Goal: Information Seeking & Learning: Check status

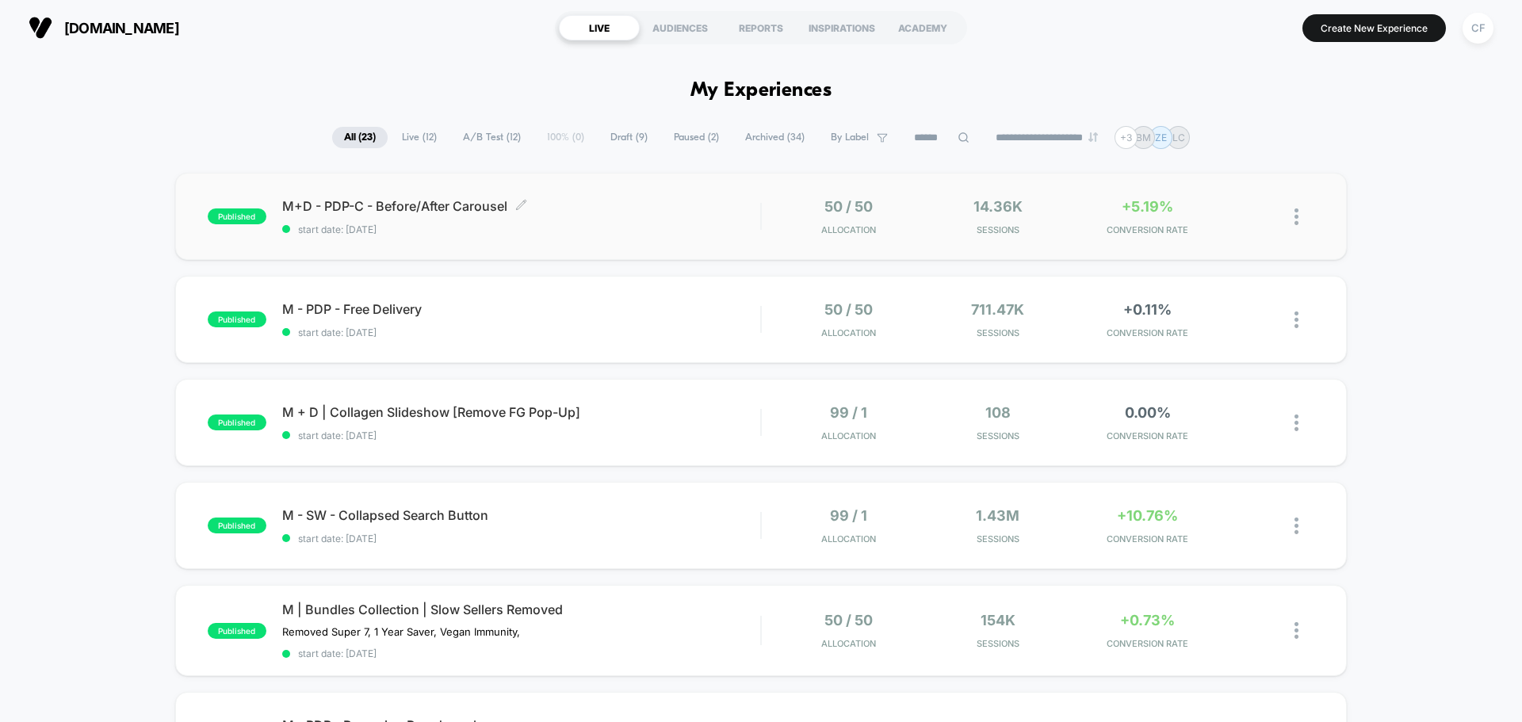
click at [419, 198] on span "M+D - PDP-C - Before/After Carousel Click to edit experience details" at bounding box center [521, 206] width 478 height 16
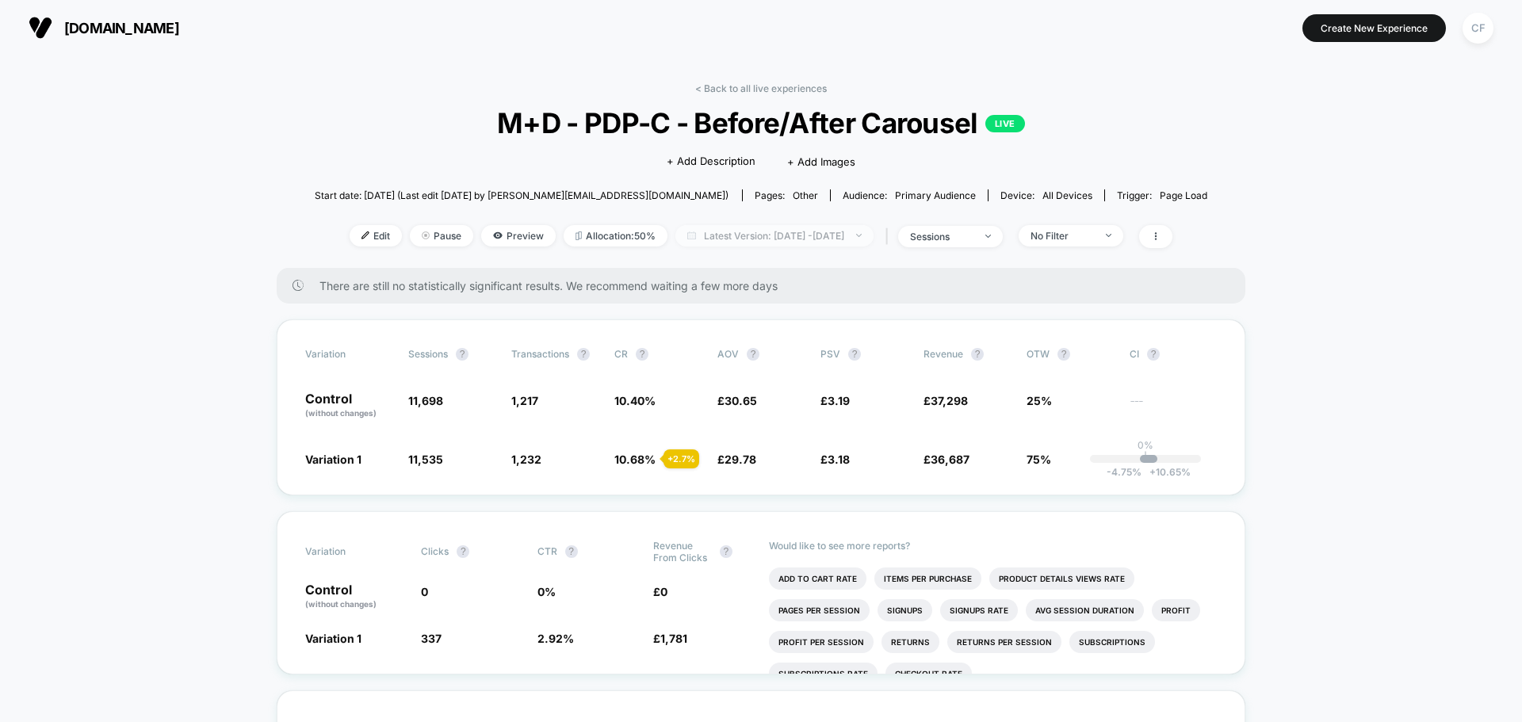
click at [759, 228] on span "Latest Version: [DATE] - [DATE]" at bounding box center [775, 235] width 198 height 21
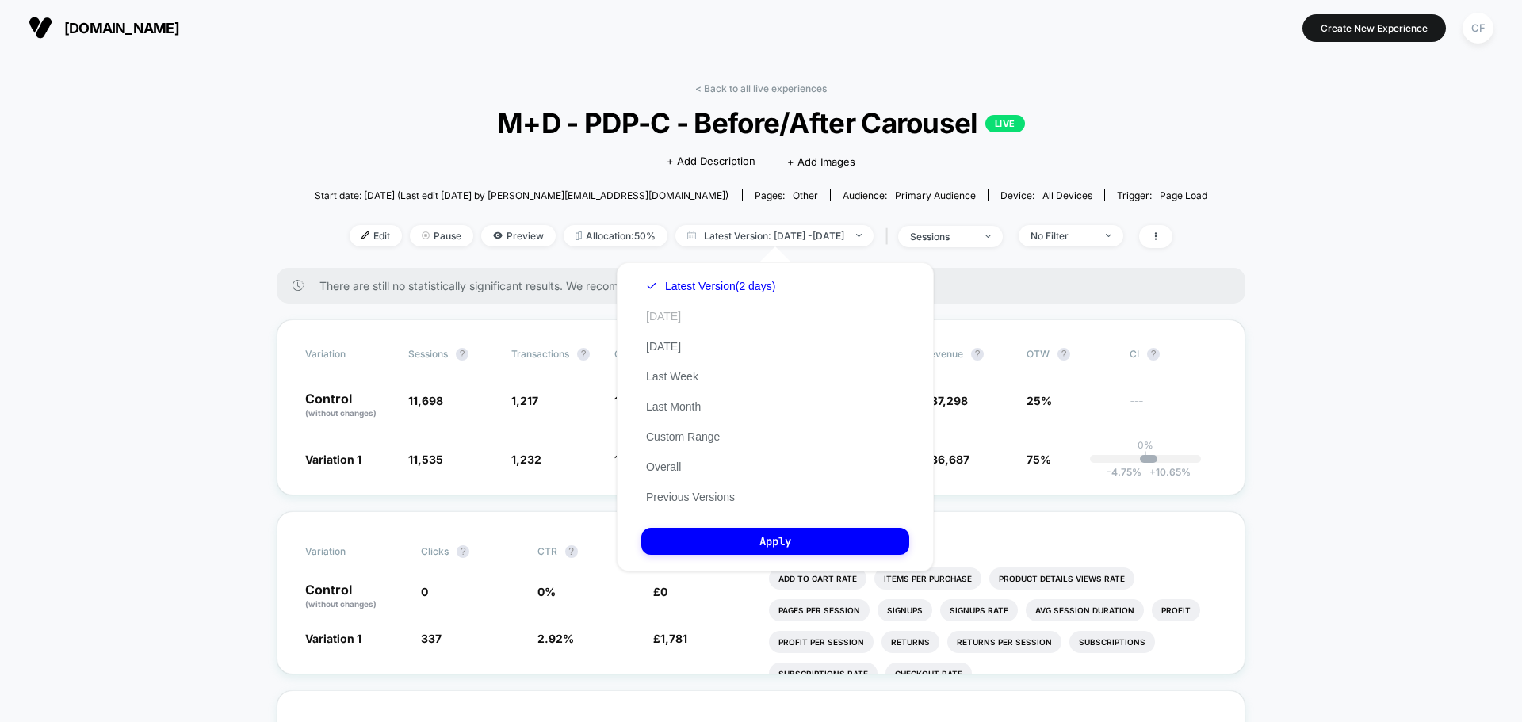
click at [646, 313] on button "[DATE]" at bounding box center [664, 316] width 44 height 14
click at [813, 546] on button "Apply" at bounding box center [776, 541] width 268 height 27
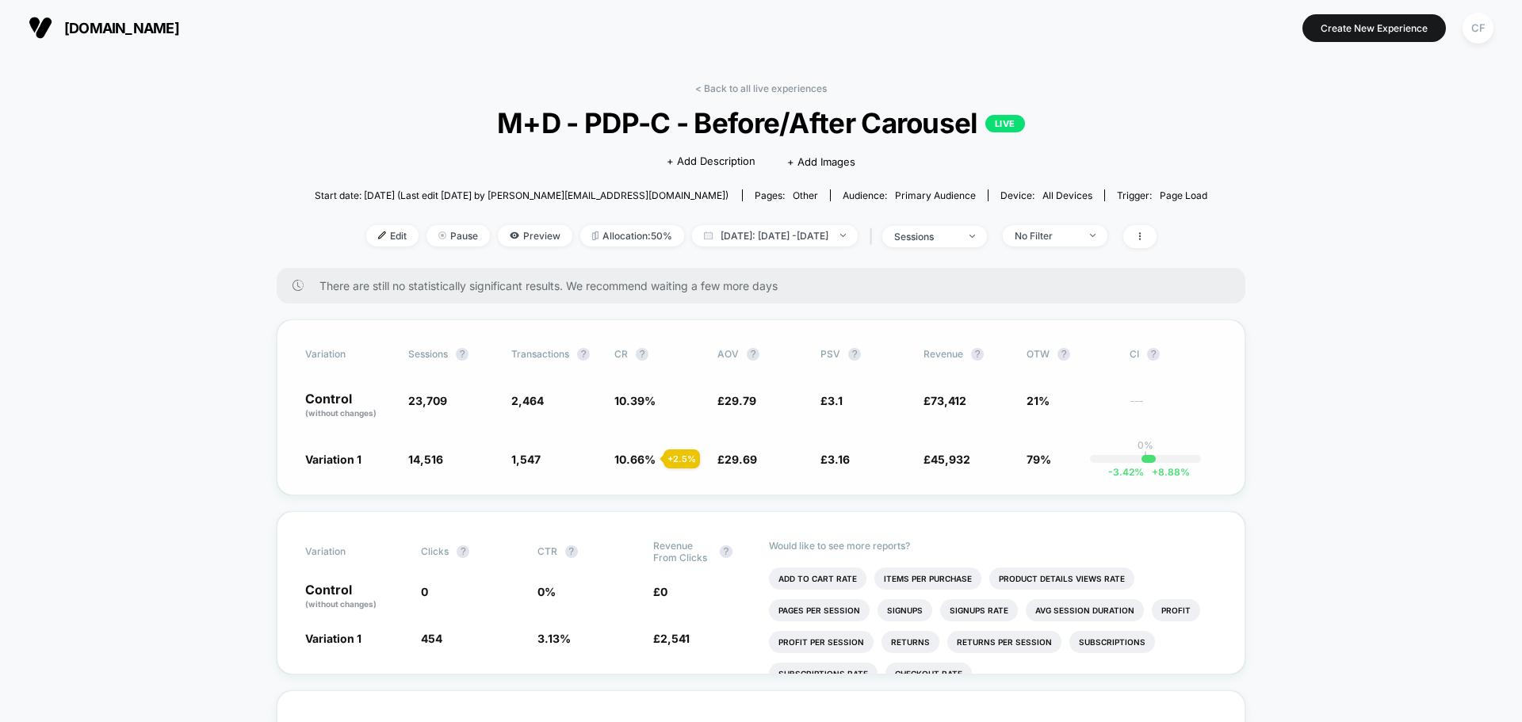
click at [629, 459] on span "10.66 %" at bounding box center [635, 459] width 41 height 13
click at [639, 460] on span "10.66 %" at bounding box center [635, 459] width 41 height 13
click at [634, 463] on span "10.66 %" at bounding box center [635, 459] width 41 height 13
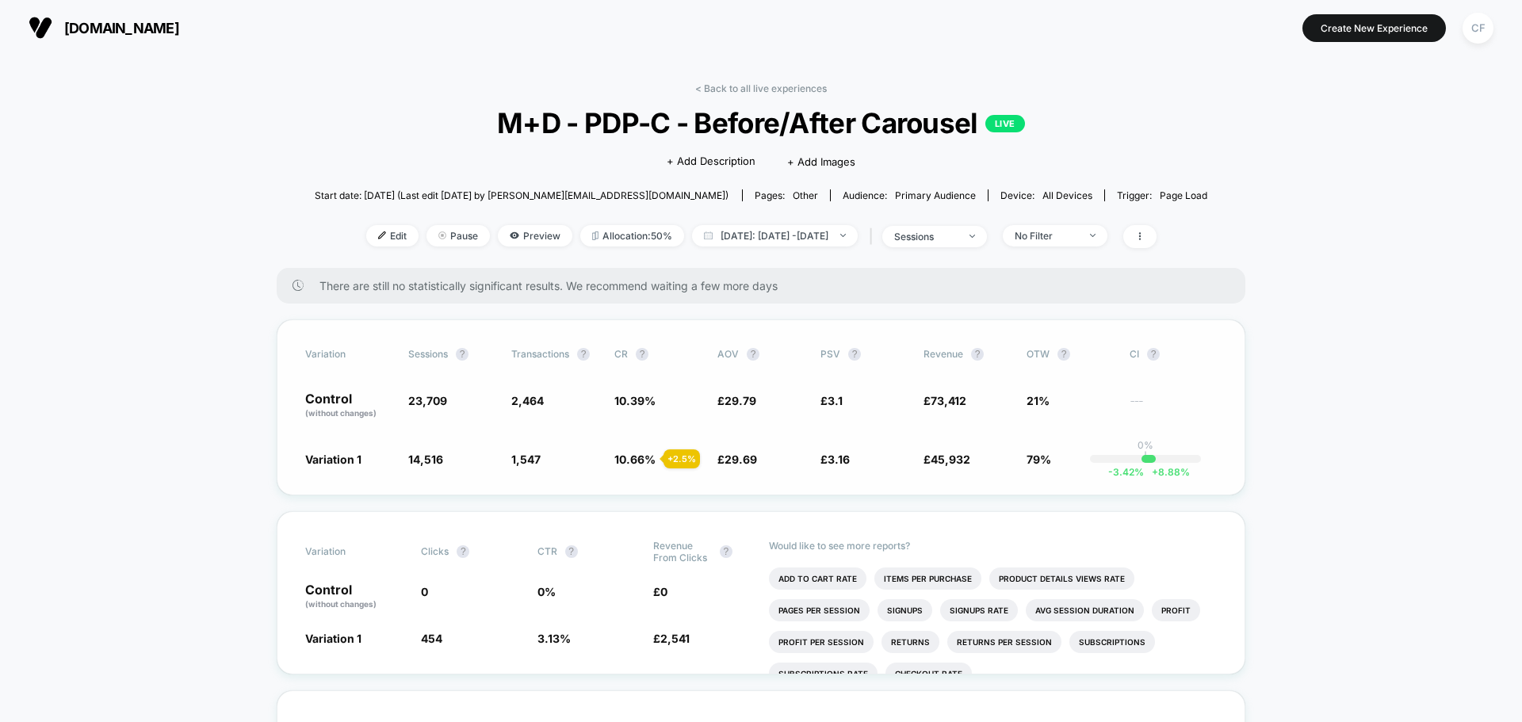
click at [634, 463] on span "10.66 %" at bounding box center [635, 459] width 41 height 13
click at [766, 84] on link "< Back to all live experiences" at bounding box center [761, 88] width 132 height 12
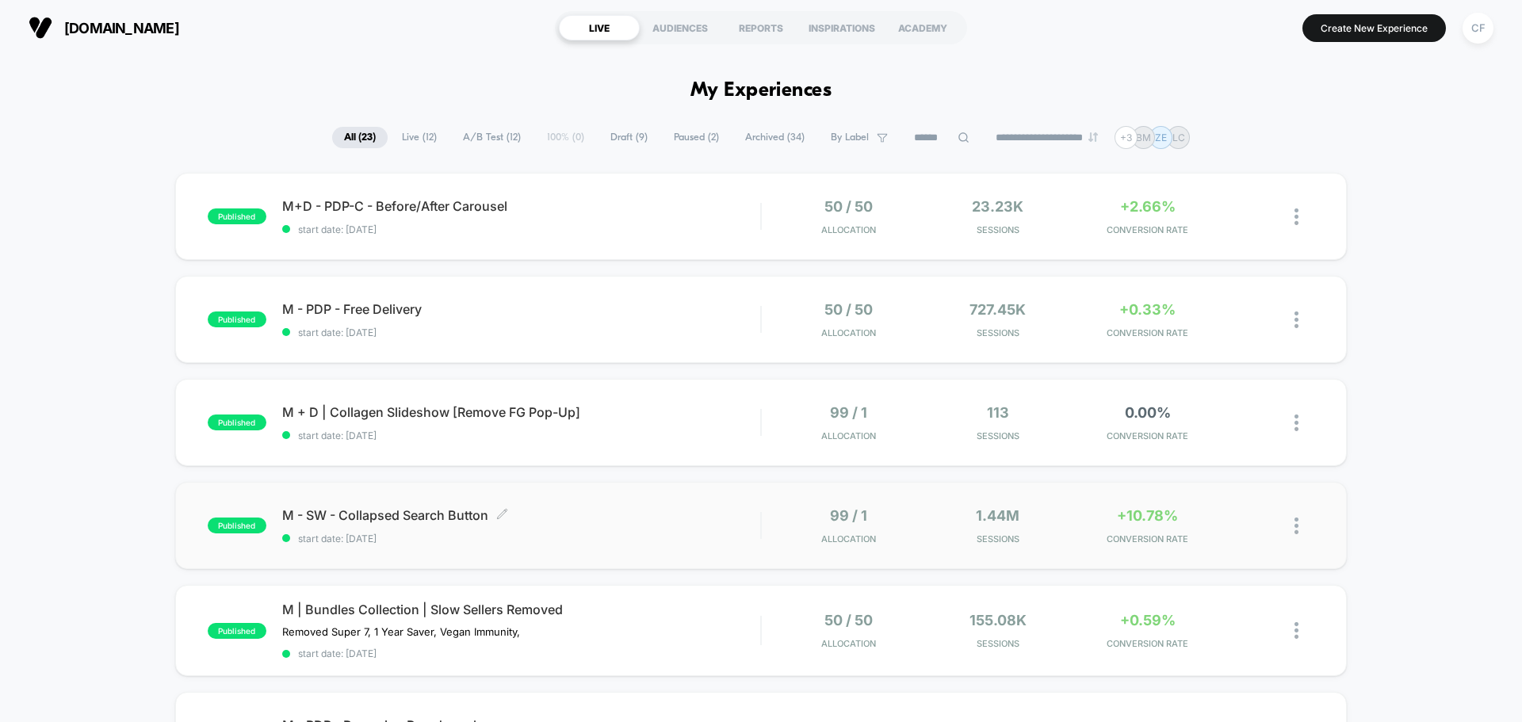
click at [722, 524] on div "M - SW - Collapsed Search Button Click to edit experience details Click to edit…" at bounding box center [521, 525] width 478 height 37
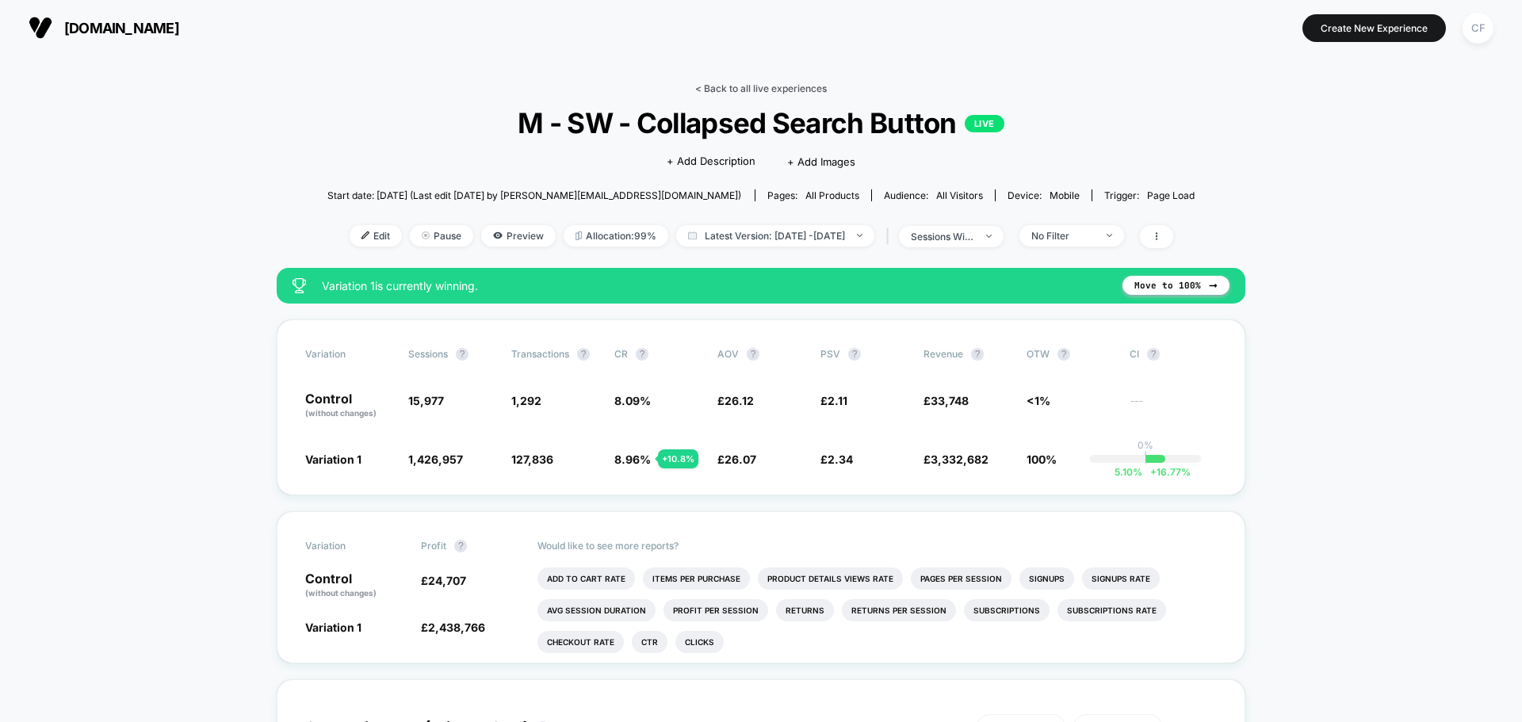
click at [756, 84] on link "< Back to all live experiences" at bounding box center [761, 88] width 132 height 12
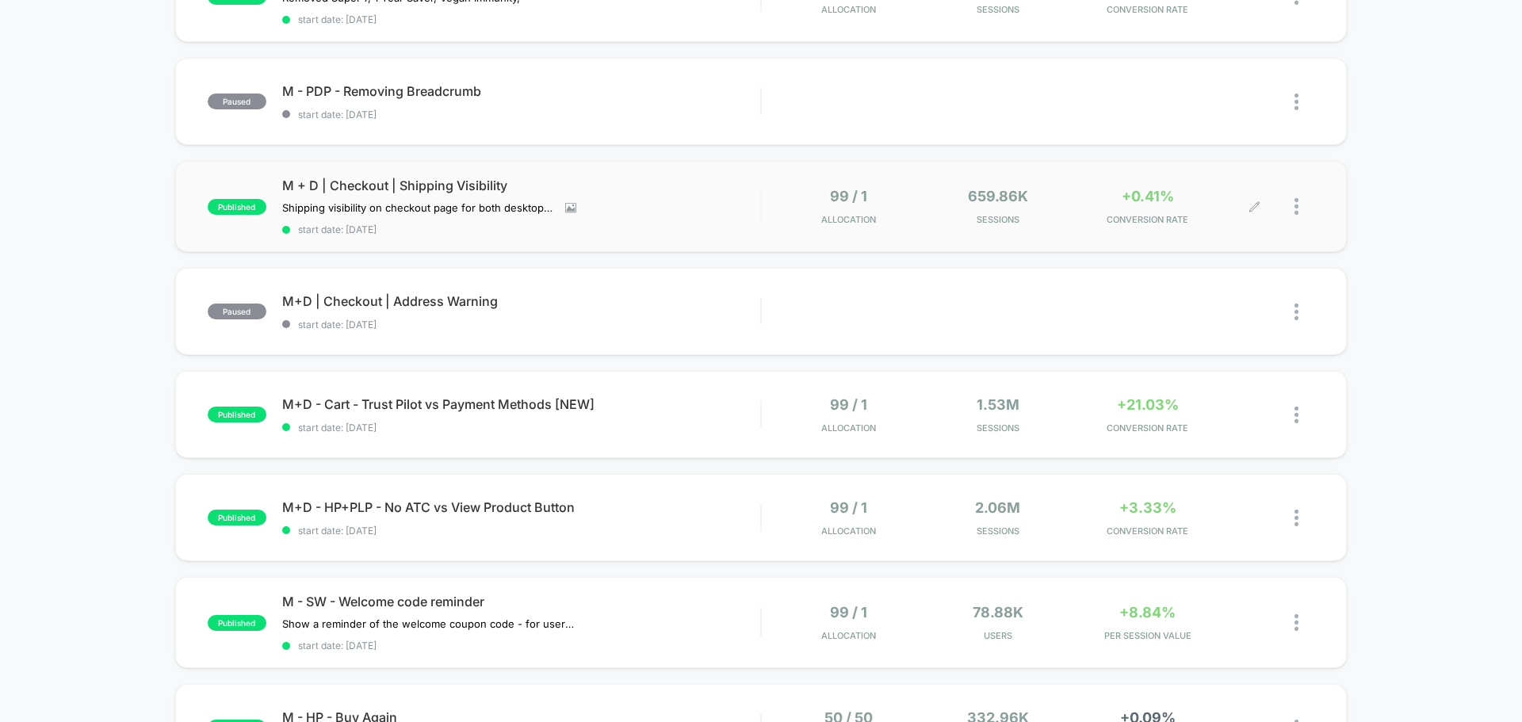
scroll to position [952, 0]
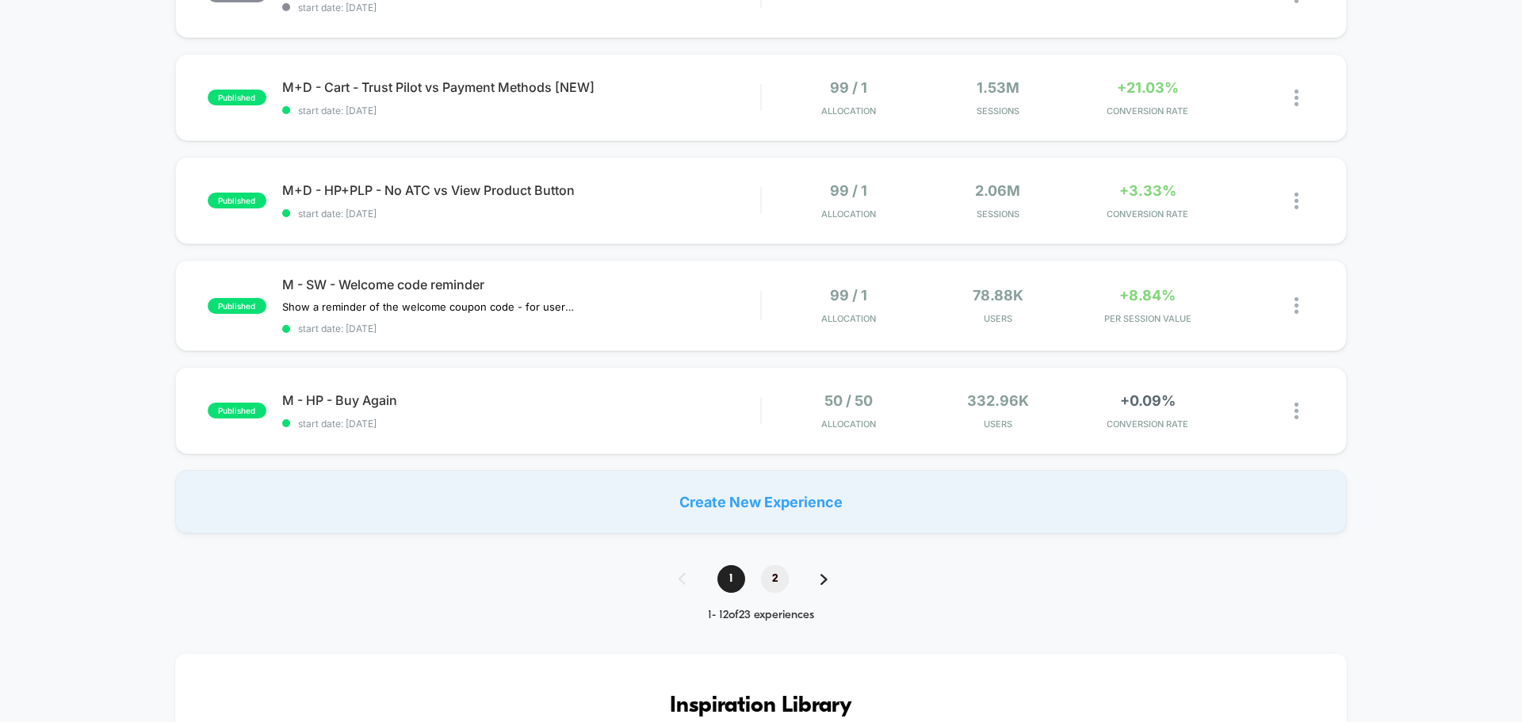
click at [775, 570] on span "2" at bounding box center [775, 579] width 28 height 28
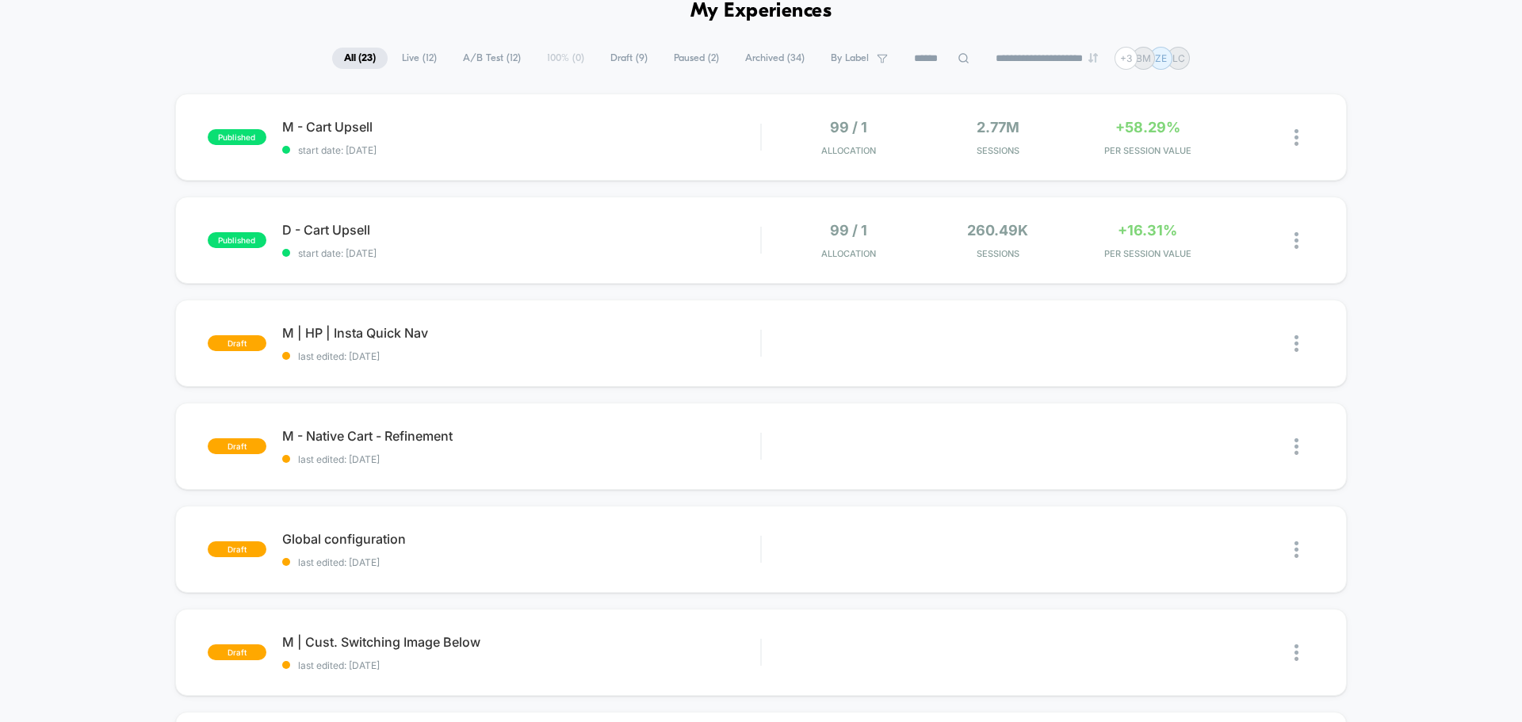
scroll to position [0, 0]
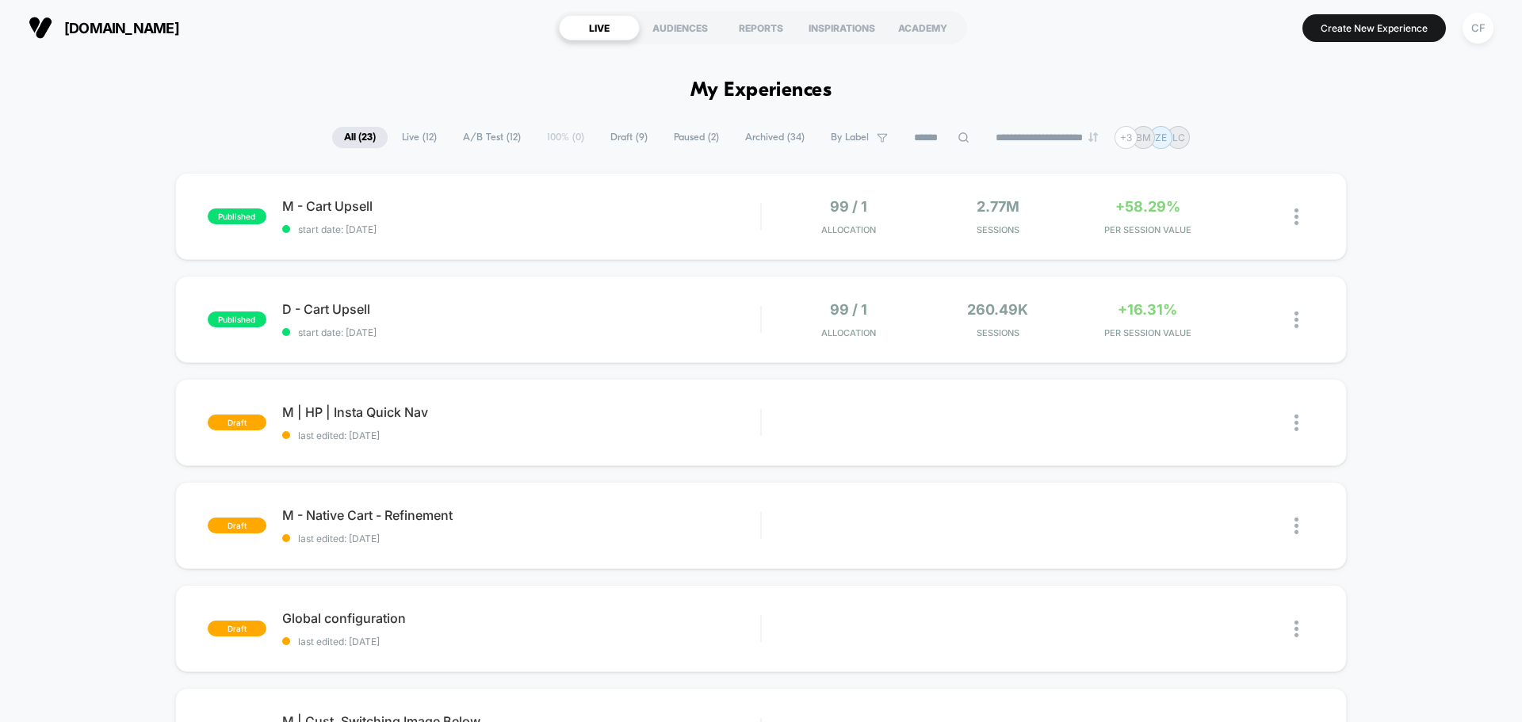
click at [430, 147] on span "Live ( 12 )" at bounding box center [419, 137] width 59 height 21
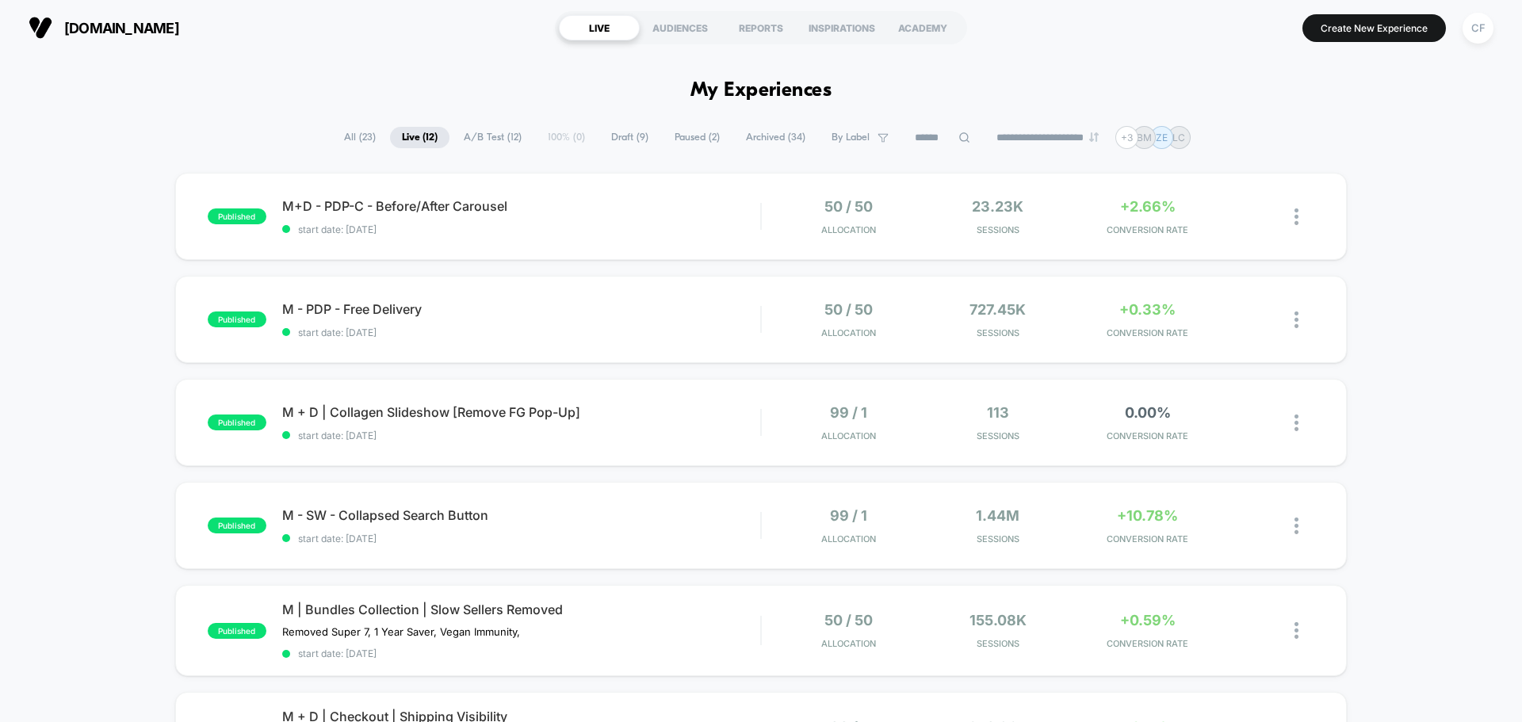
click at [854, 140] on span "By Label" at bounding box center [851, 138] width 38 height 12
click at [1300, 220] on div at bounding box center [1305, 216] width 20 height 37
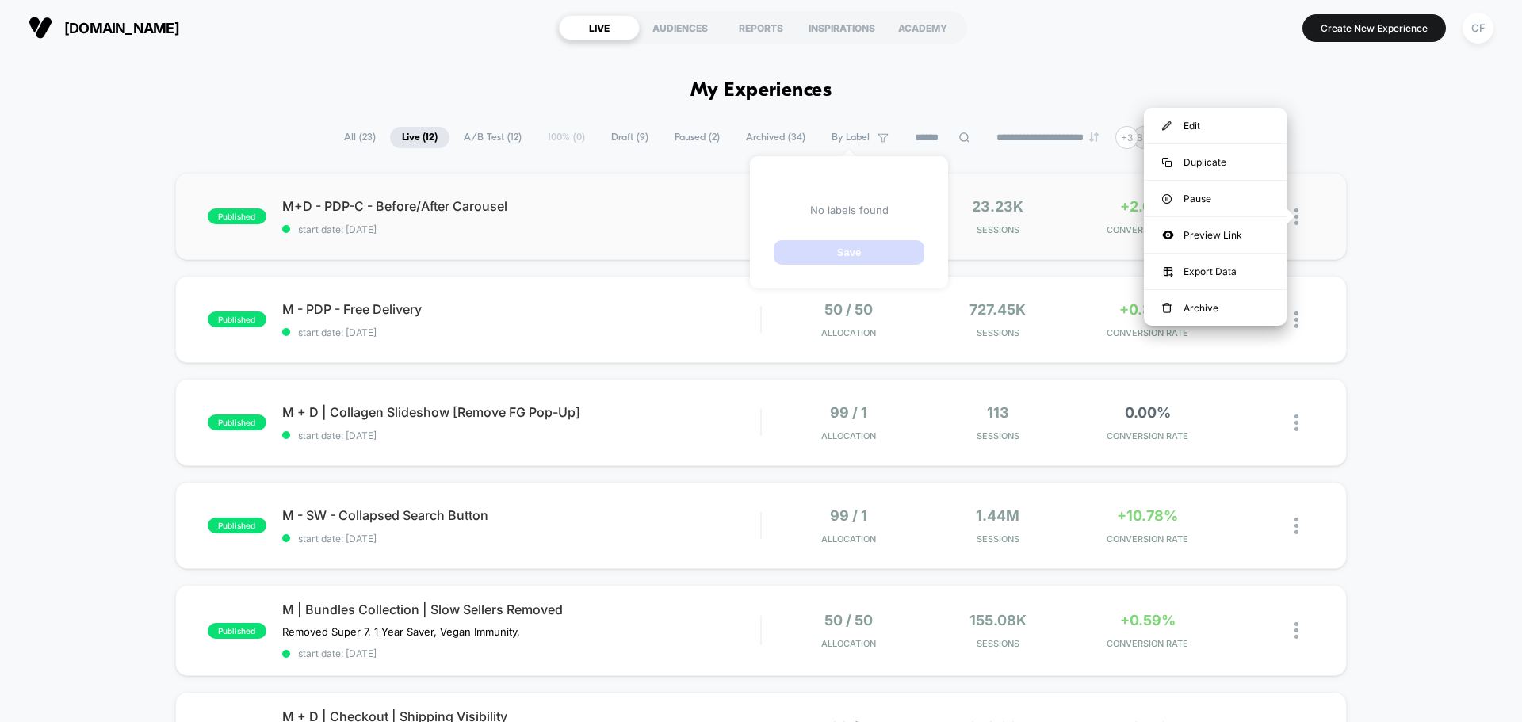
click at [1300, 220] on div at bounding box center [1305, 216] width 20 height 37
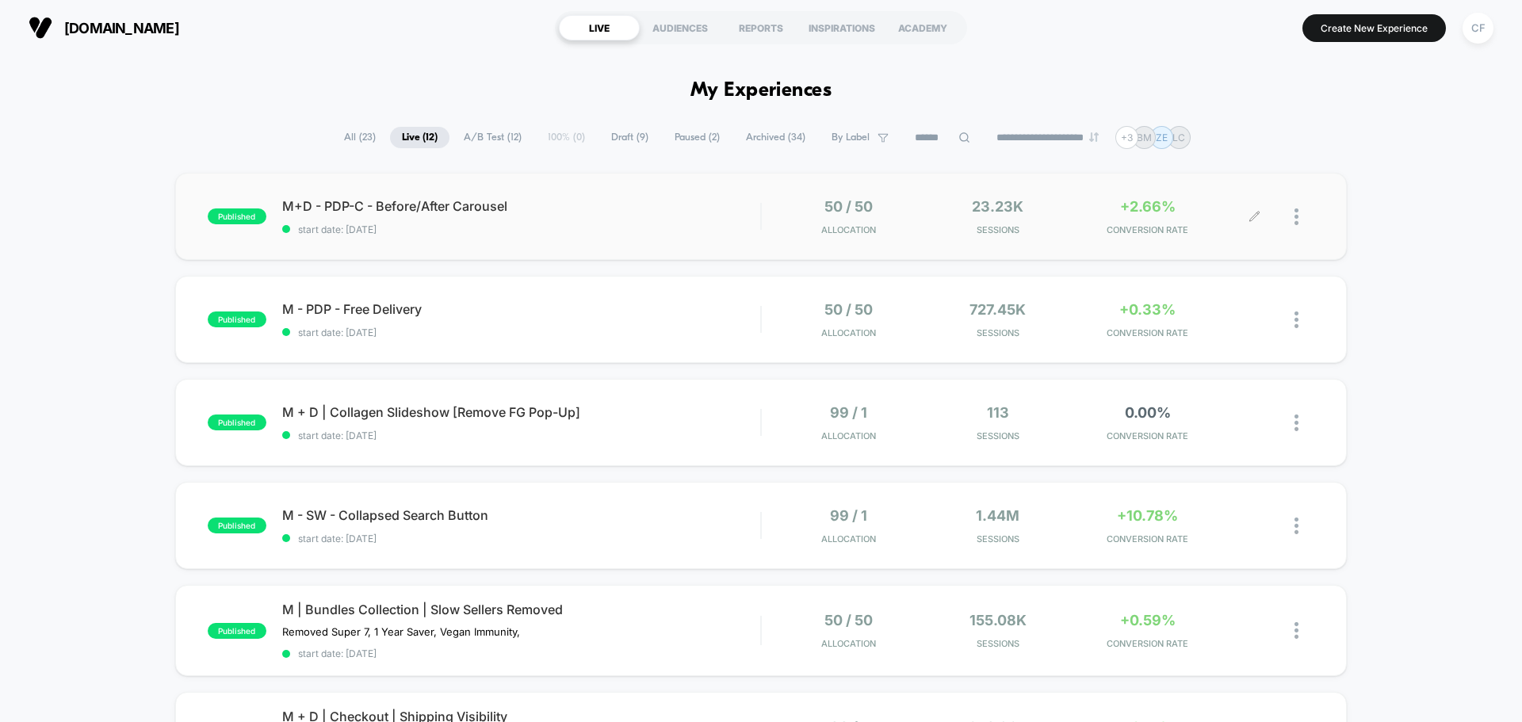
click at [1193, 213] on div "+2.66% CONVERSION RATE" at bounding box center [1148, 216] width 142 height 37
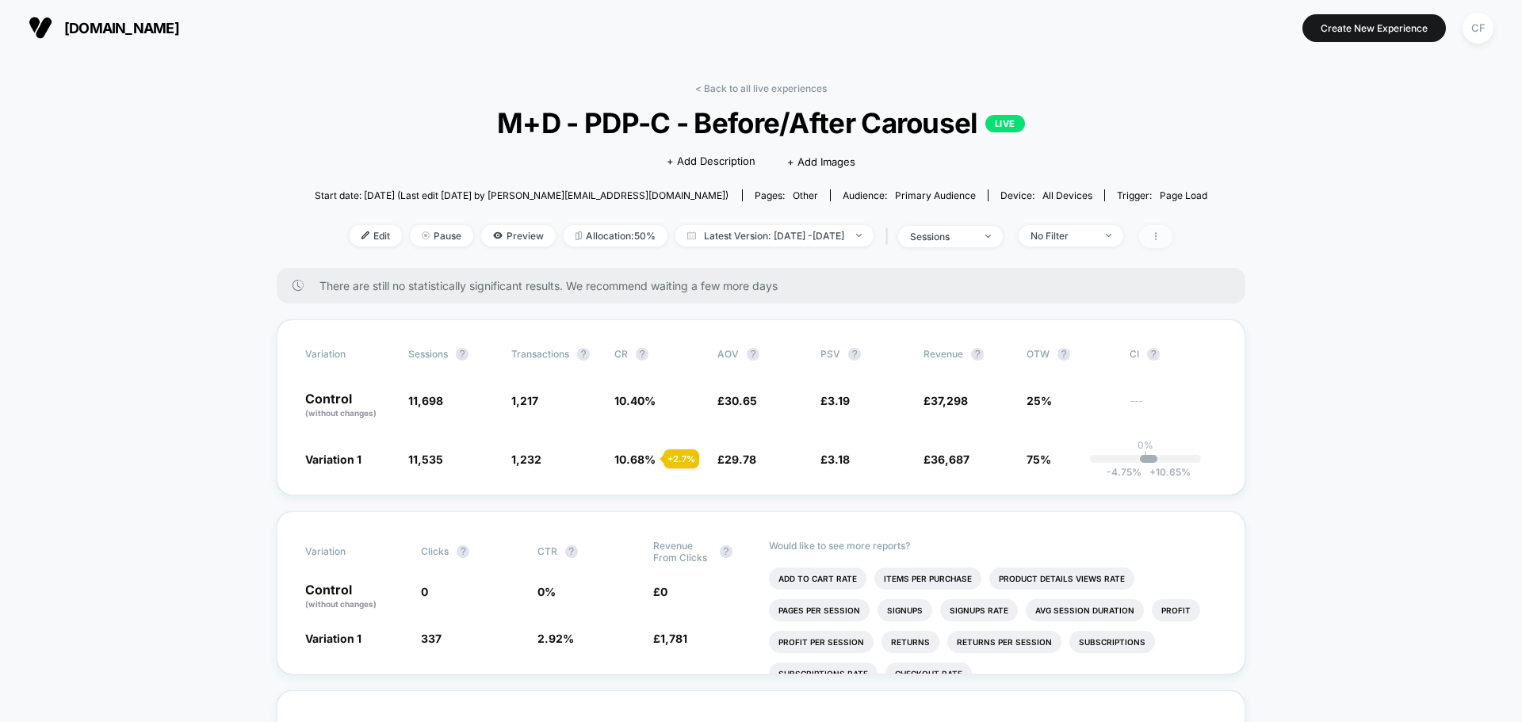
click at [1173, 230] on span at bounding box center [1155, 236] width 33 height 23
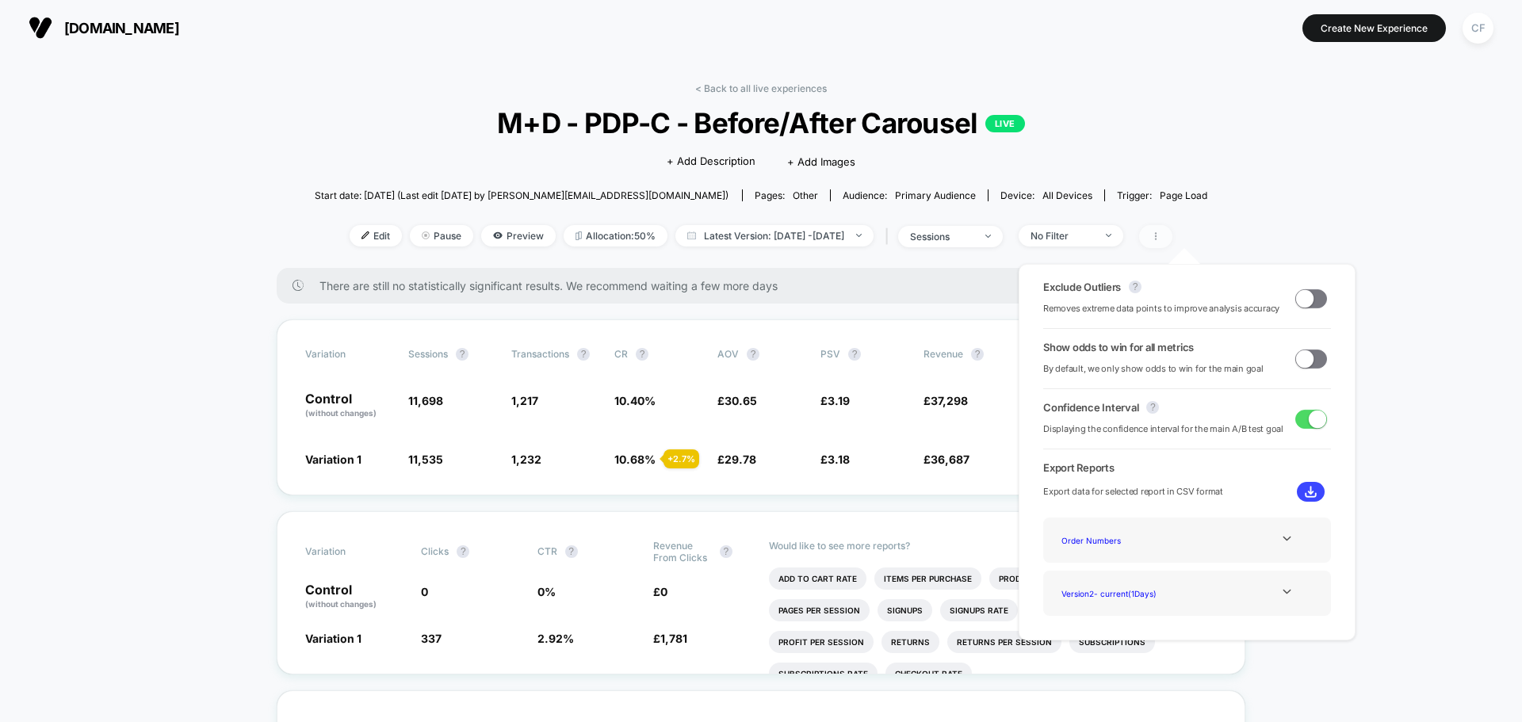
click at [1173, 230] on span at bounding box center [1155, 236] width 33 height 23
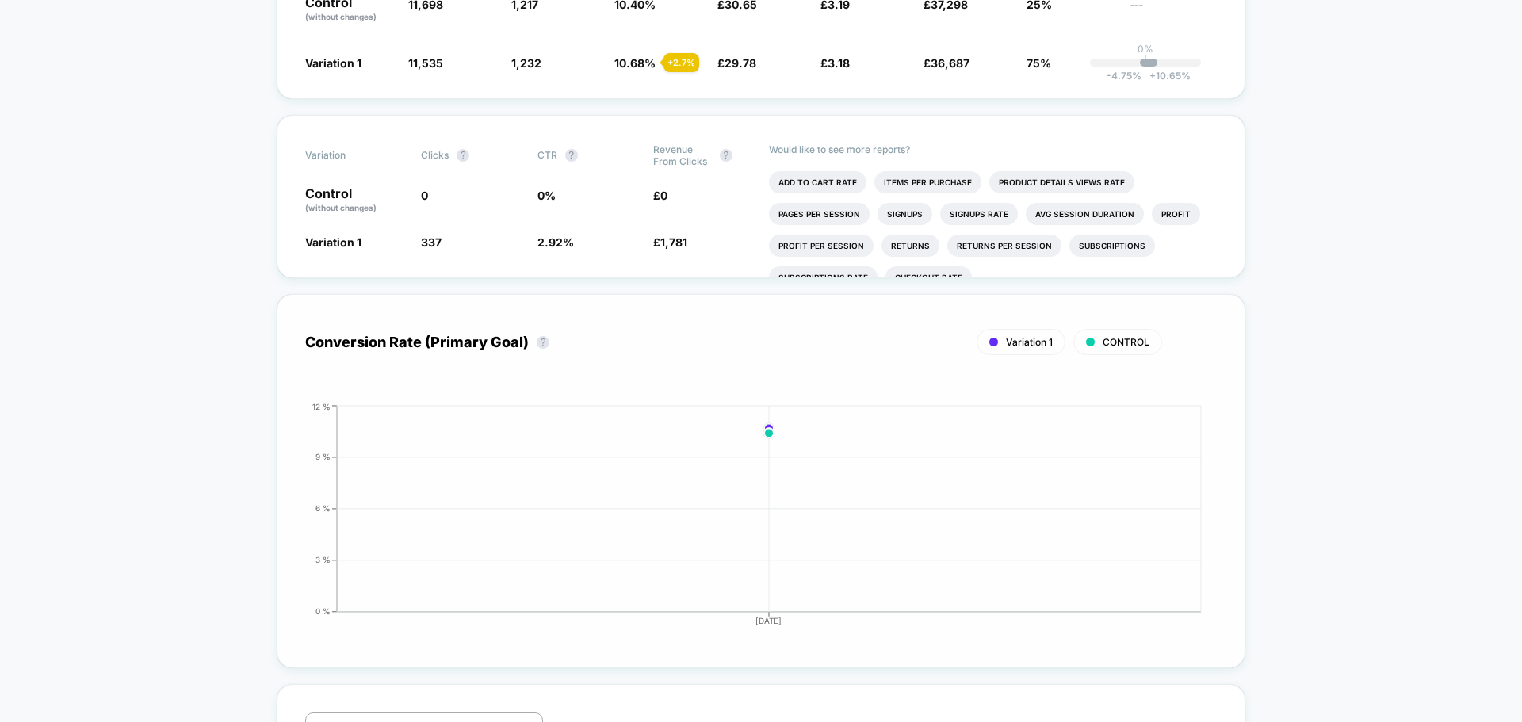
scroll to position [952, 0]
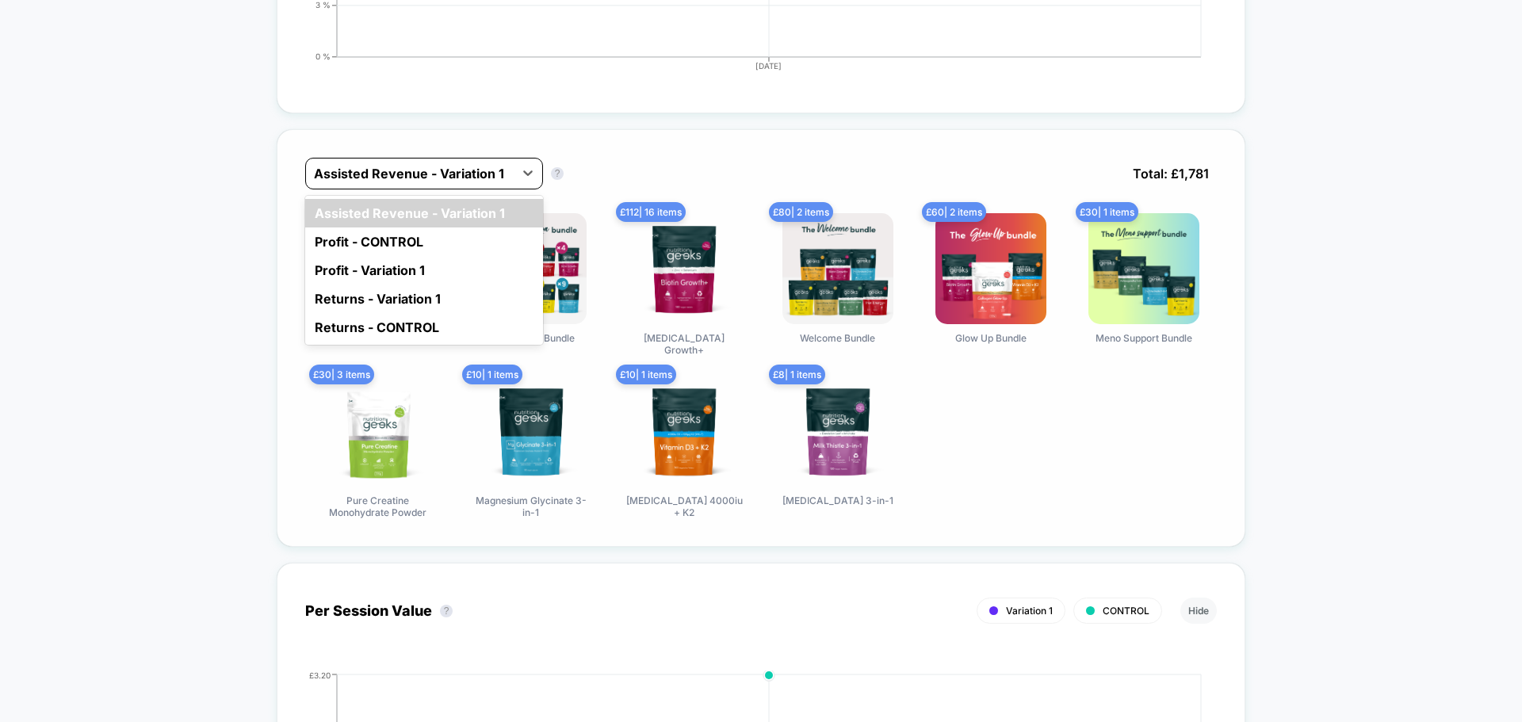
click at [412, 178] on div at bounding box center [410, 173] width 192 height 19
click at [406, 247] on div "Profit - CONTROL" at bounding box center [424, 242] width 238 height 29
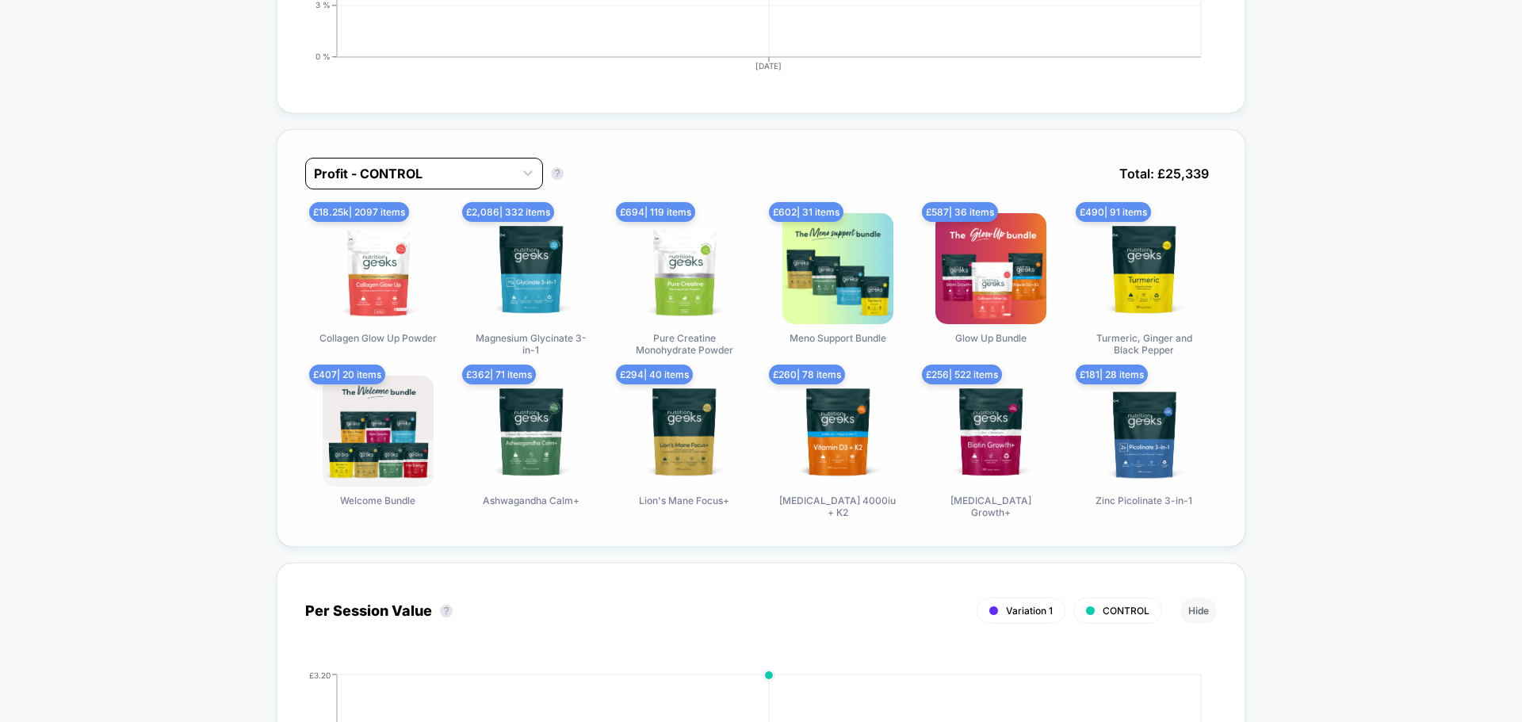
click at [427, 179] on div at bounding box center [410, 173] width 192 height 19
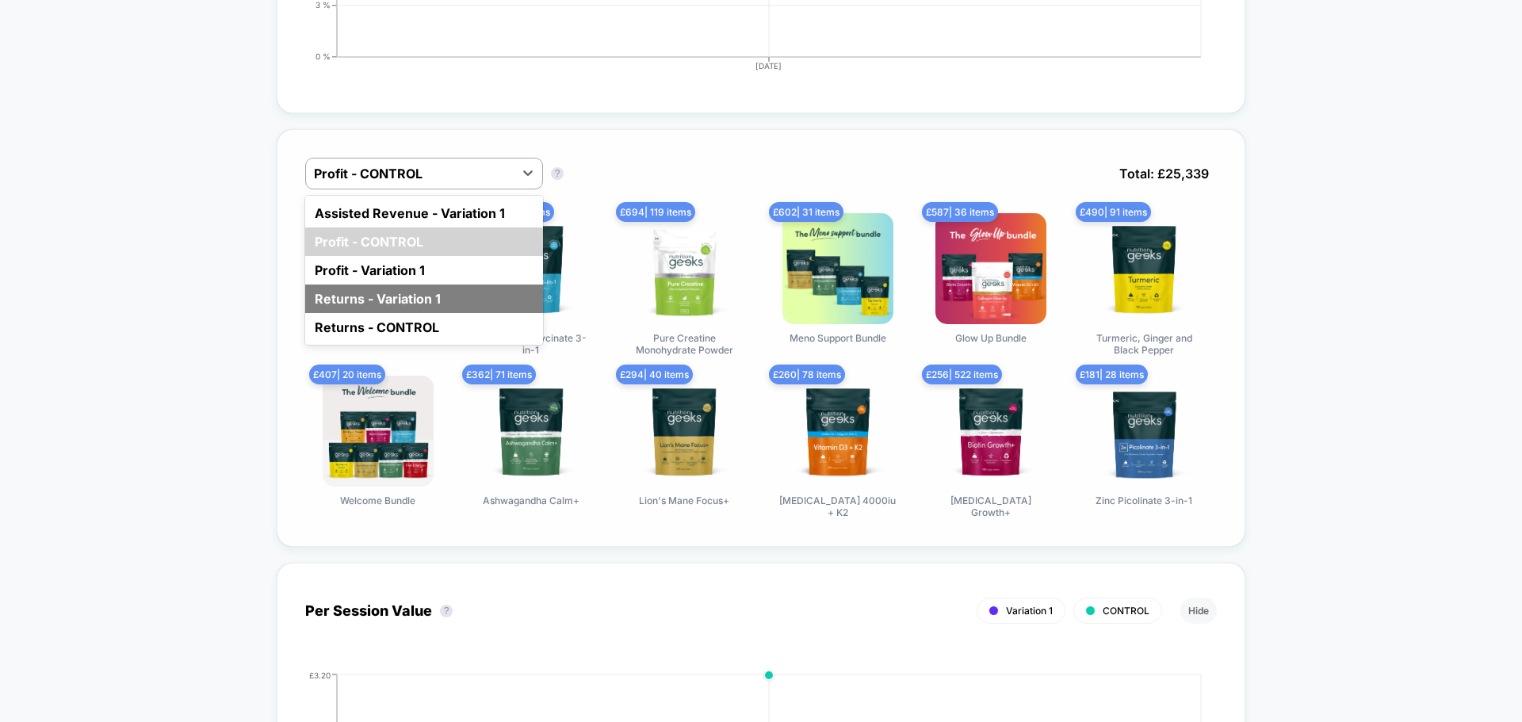
click at [416, 290] on div "Returns - Variation 1" at bounding box center [424, 299] width 238 height 29
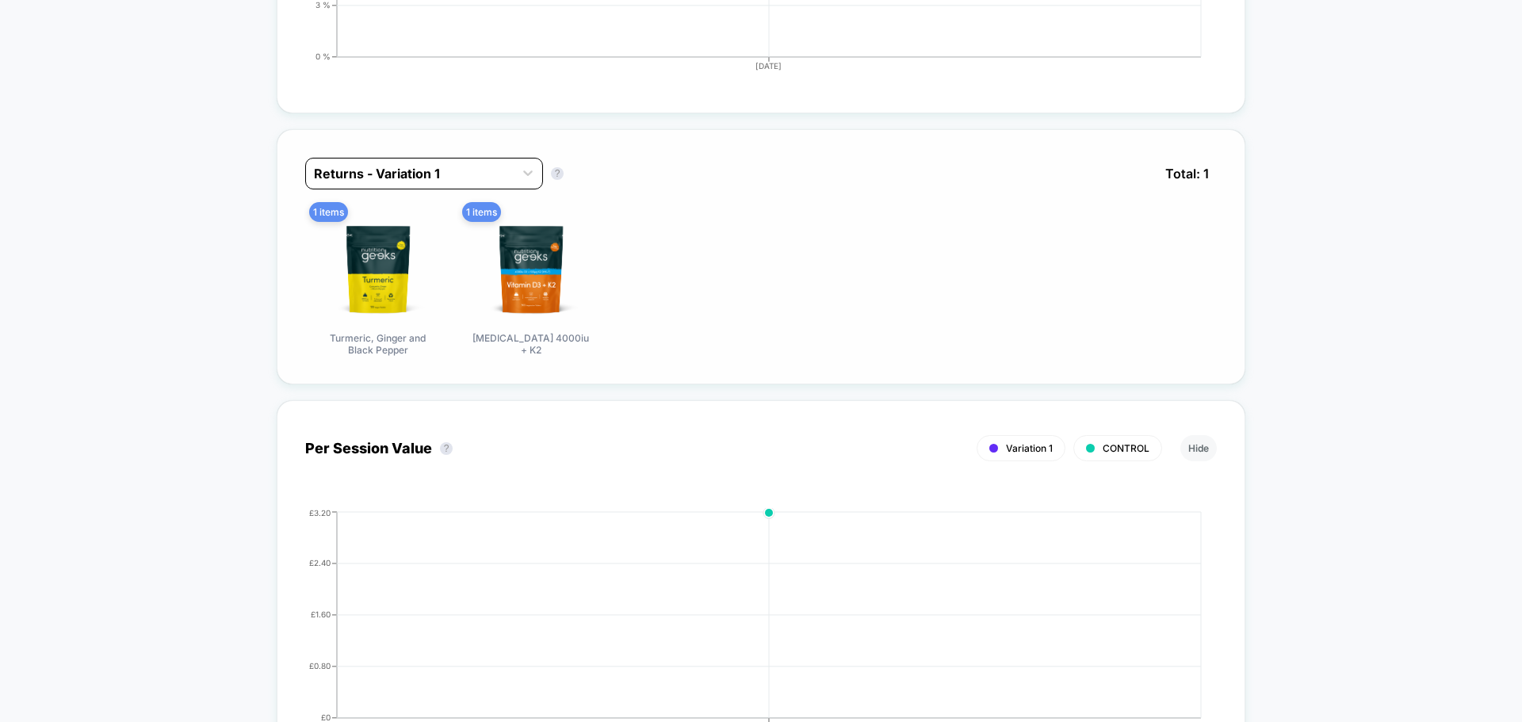
click at [441, 172] on div at bounding box center [410, 173] width 192 height 19
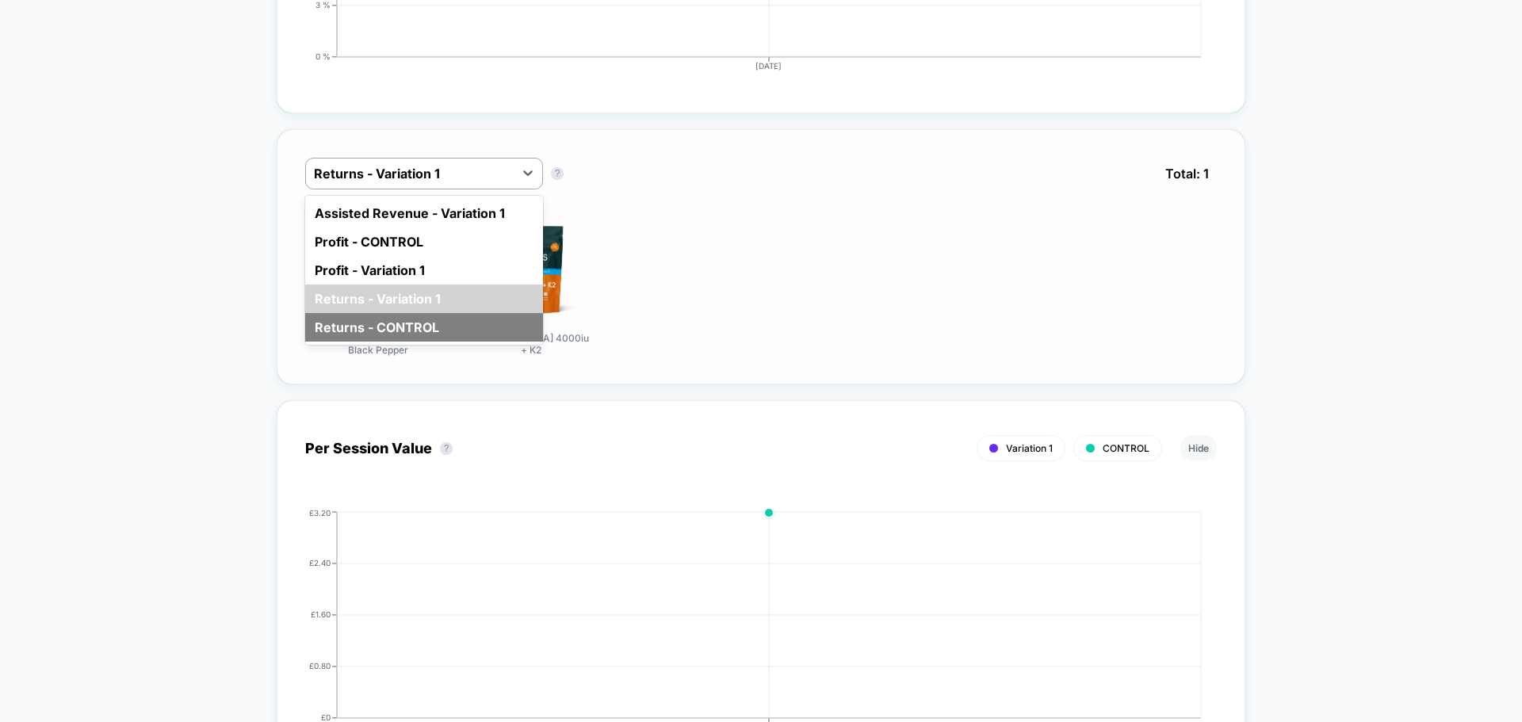
click at [427, 327] on div "Returns - CONTROL" at bounding box center [424, 327] width 238 height 29
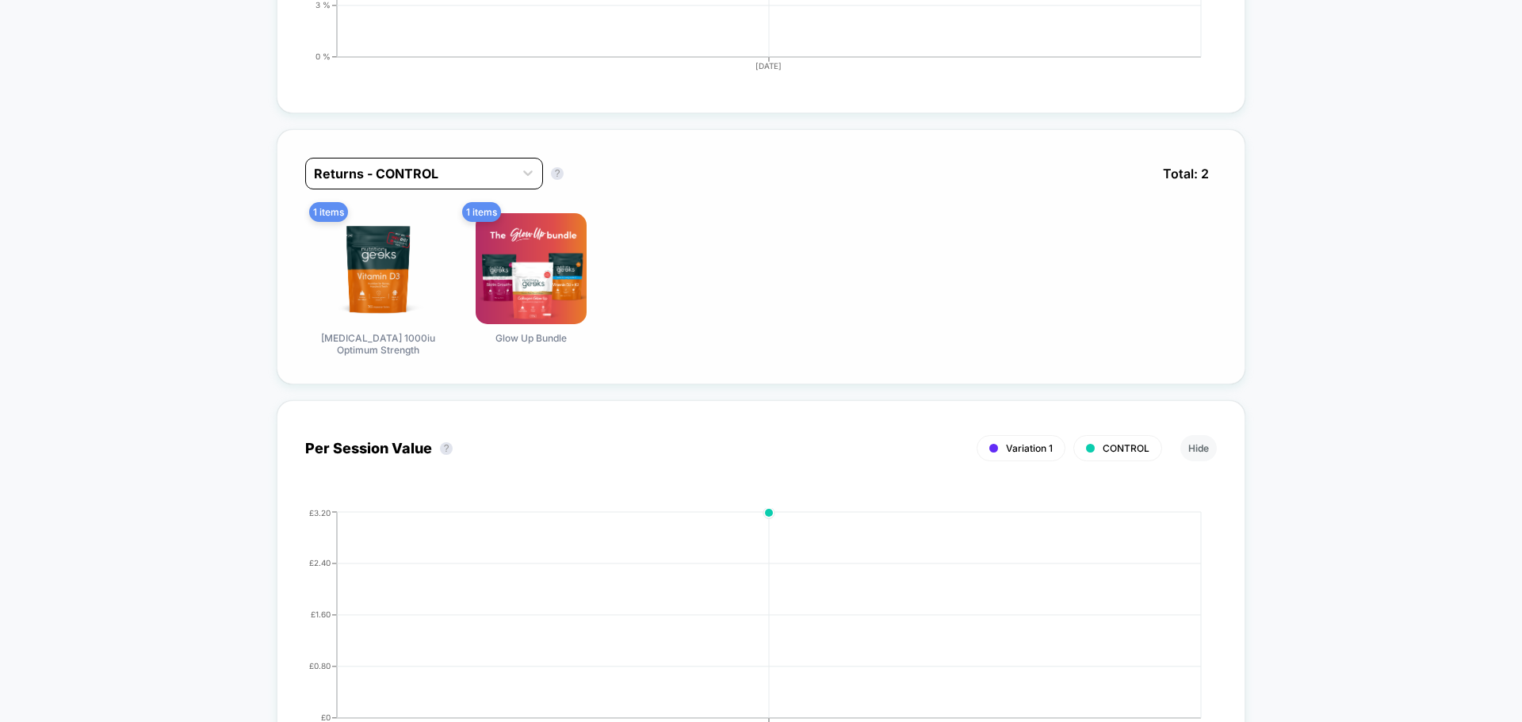
click at [460, 174] on div at bounding box center [410, 173] width 192 height 19
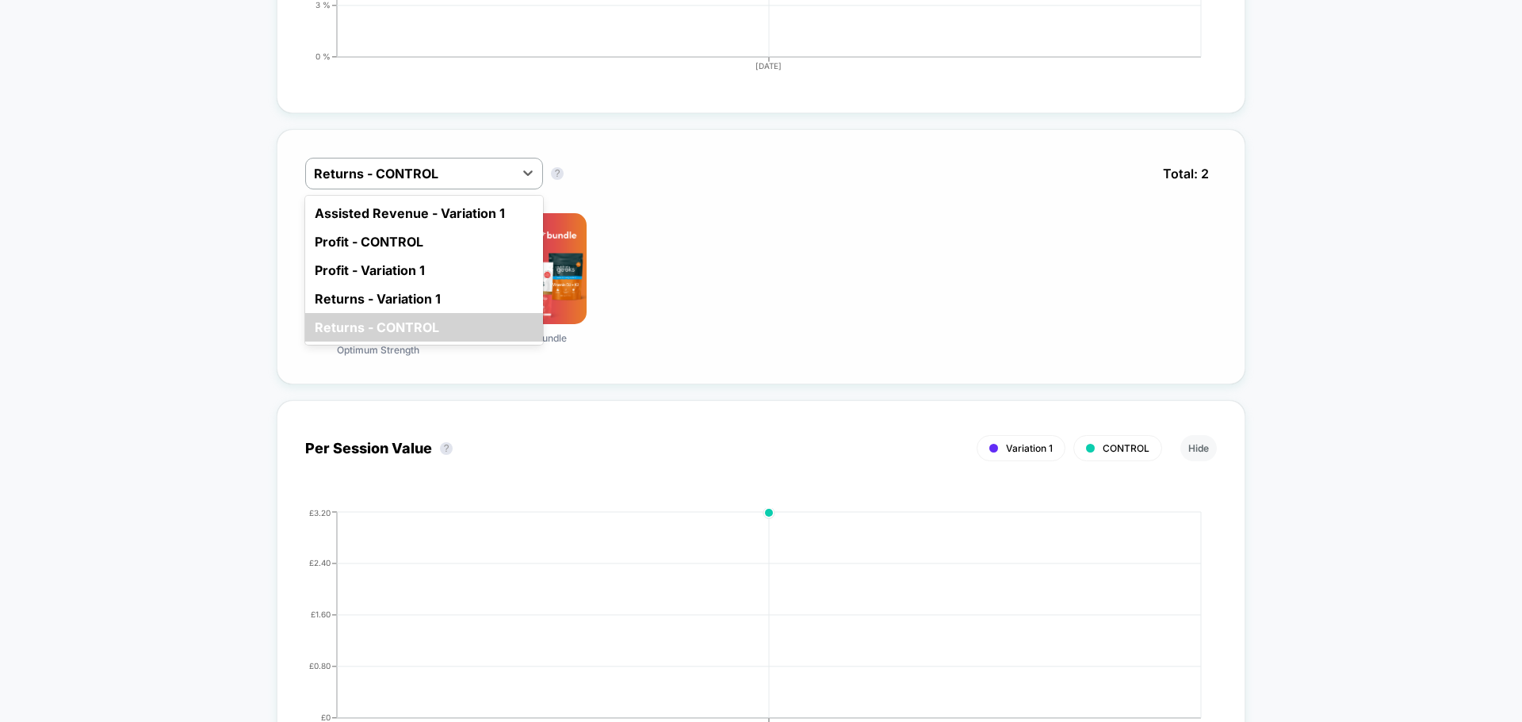
click at [456, 196] on div "Assisted Revenue - Variation 1 Profit - CONTROL Profit - Variation 1 Returns - …" at bounding box center [424, 270] width 238 height 149
click at [450, 209] on div "Assisted Revenue - Variation 1" at bounding box center [424, 213] width 238 height 29
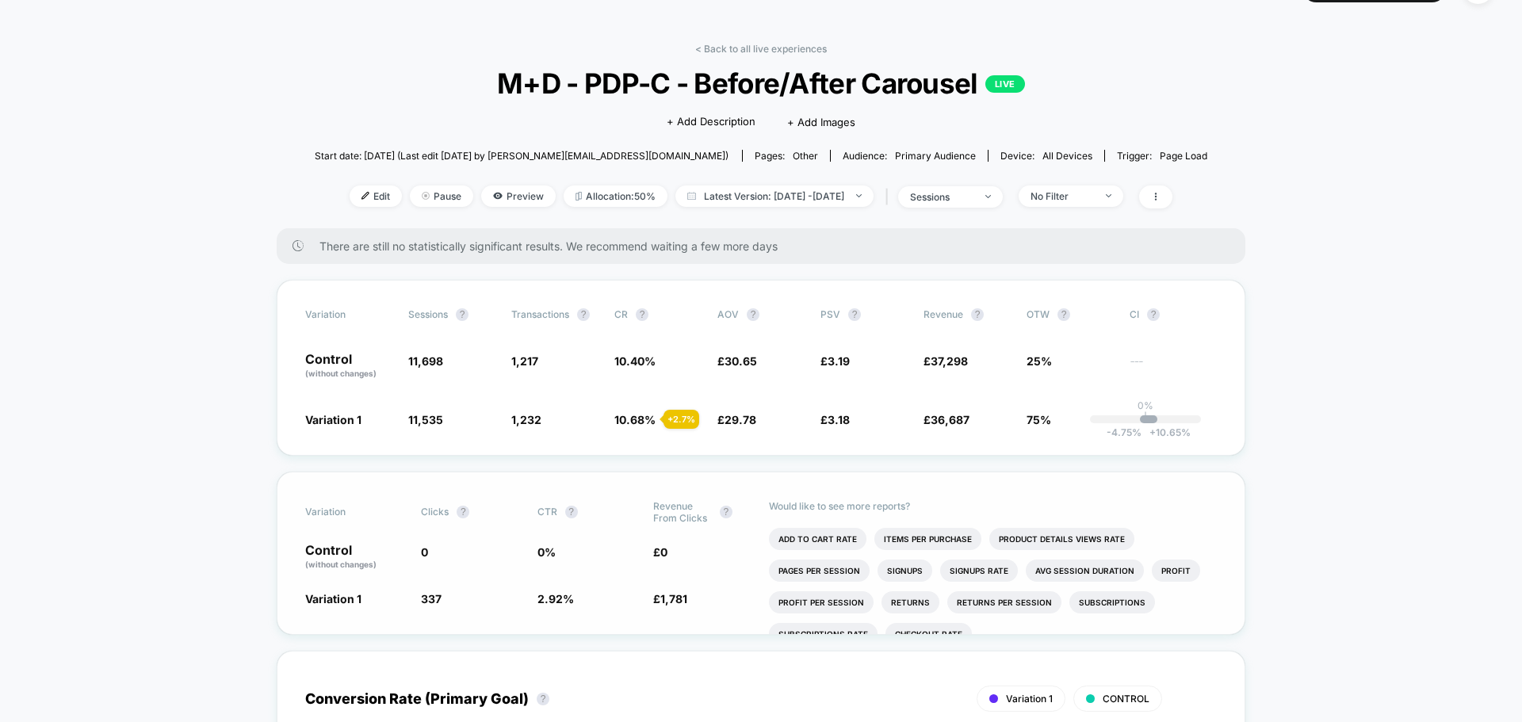
scroll to position [0, 0]
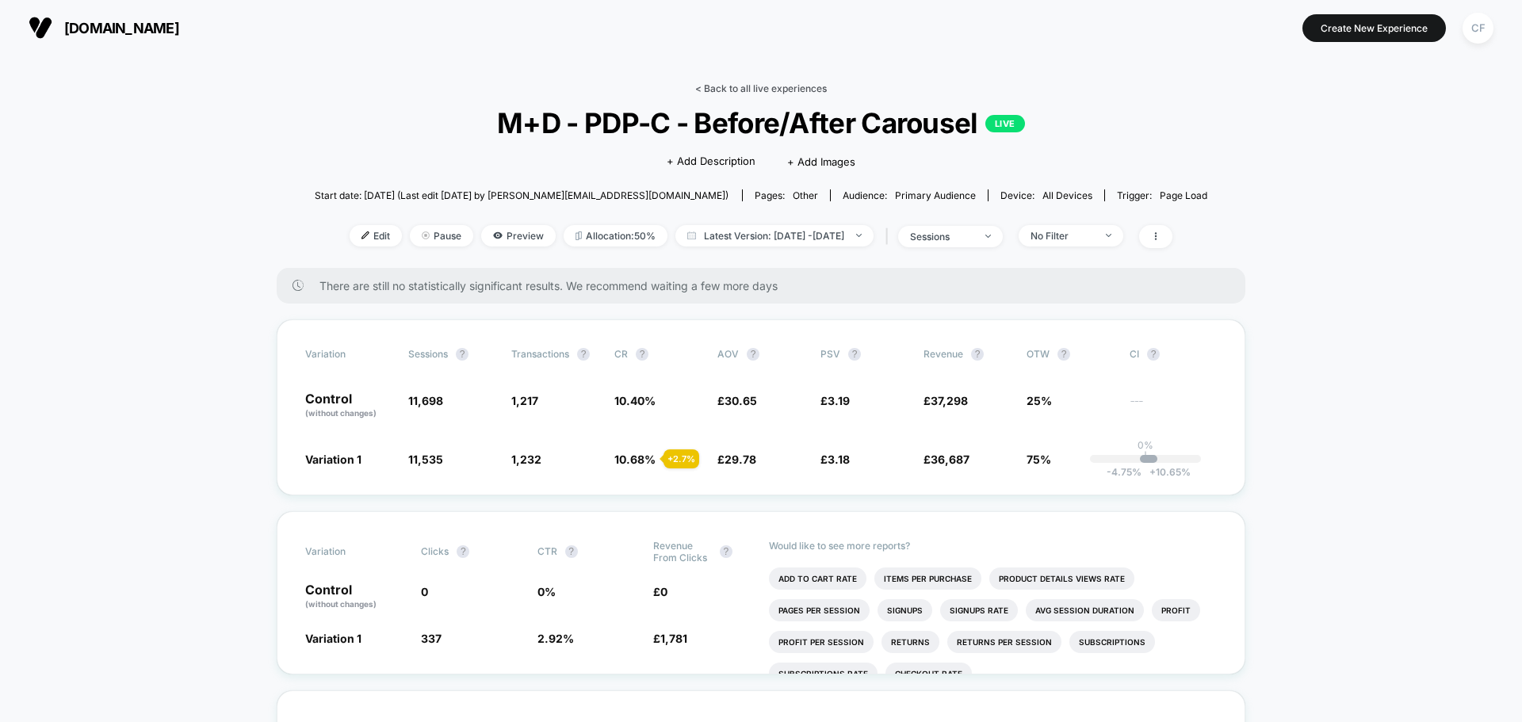
click at [772, 88] on link "< Back to all live experiences" at bounding box center [761, 88] width 132 height 12
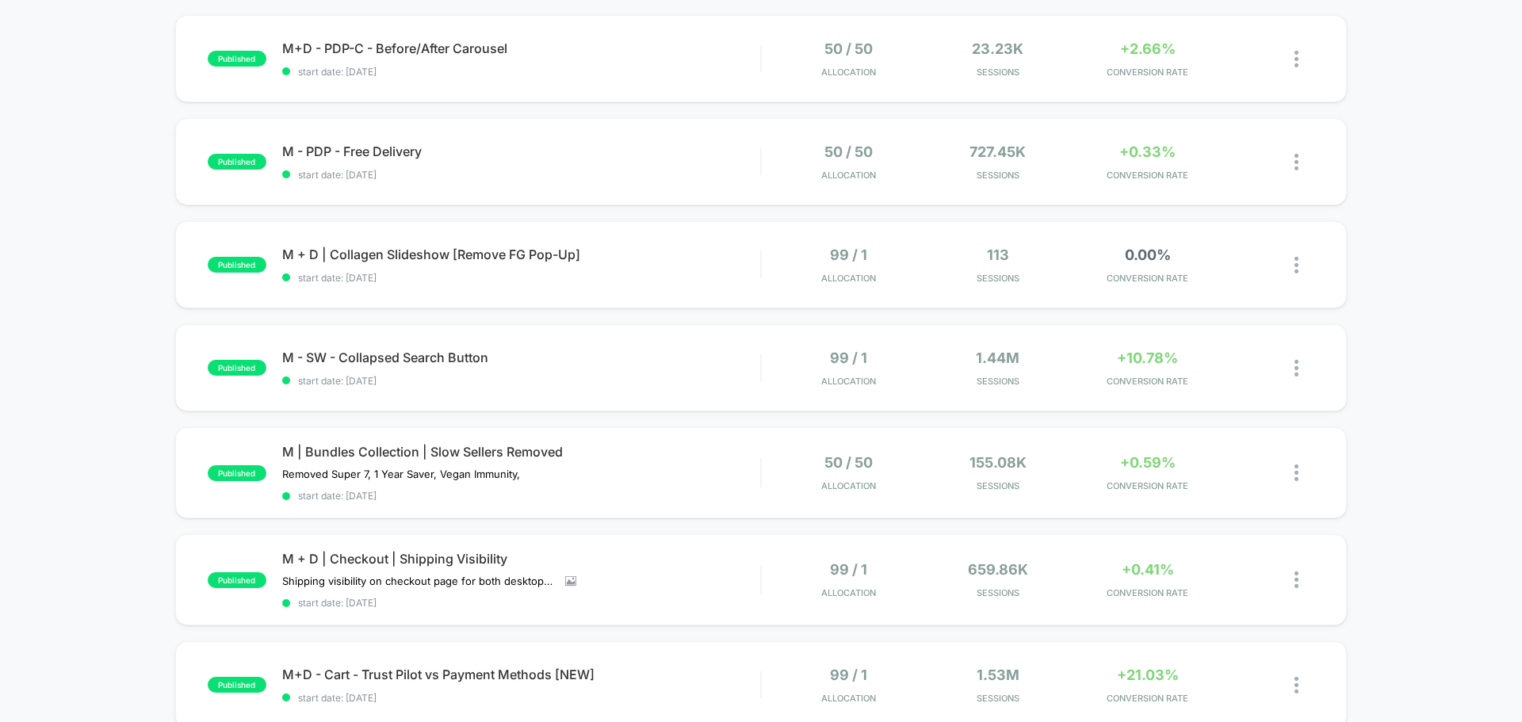
scroll to position [79, 0]
